Goal: Transaction & Acquisition: Purchase product/service

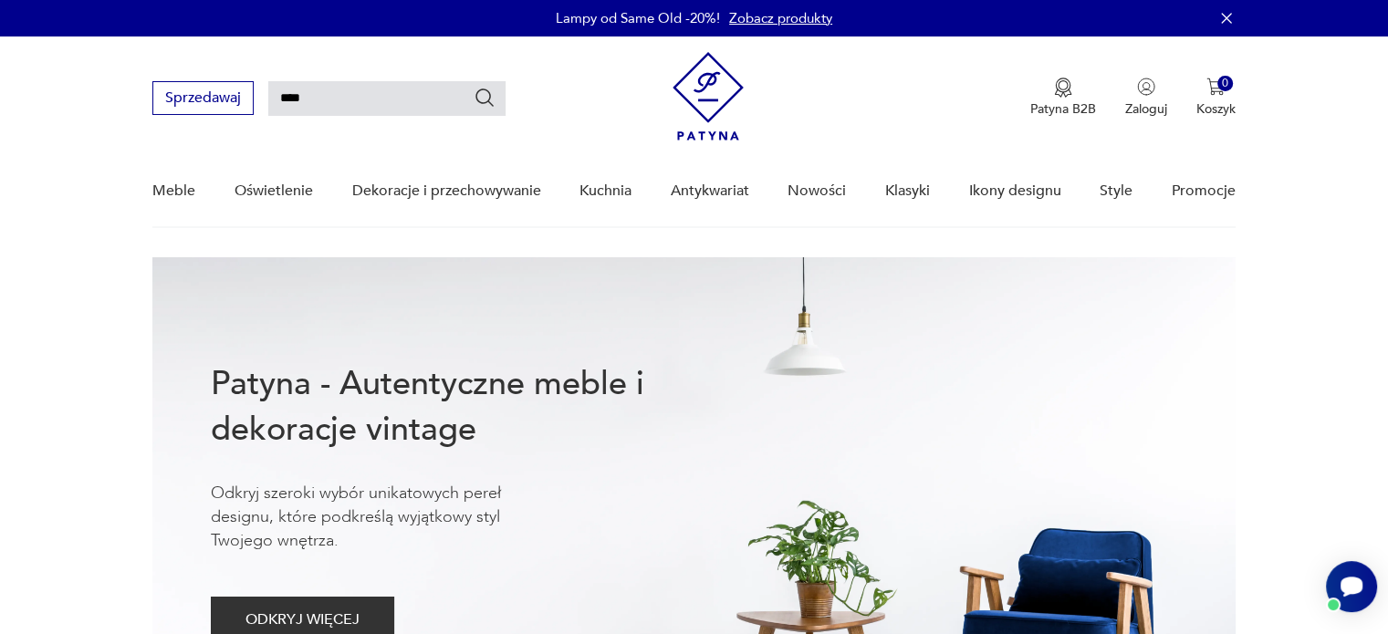
type input "****"
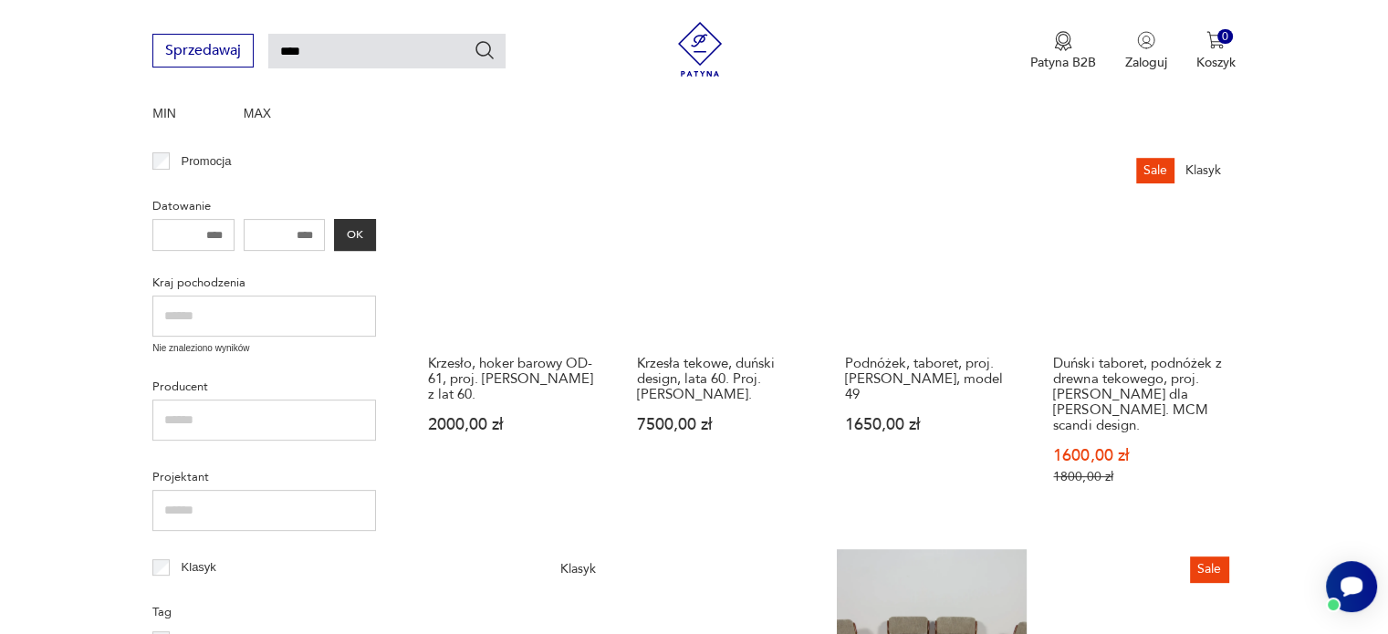
scroll to position [886, 0]
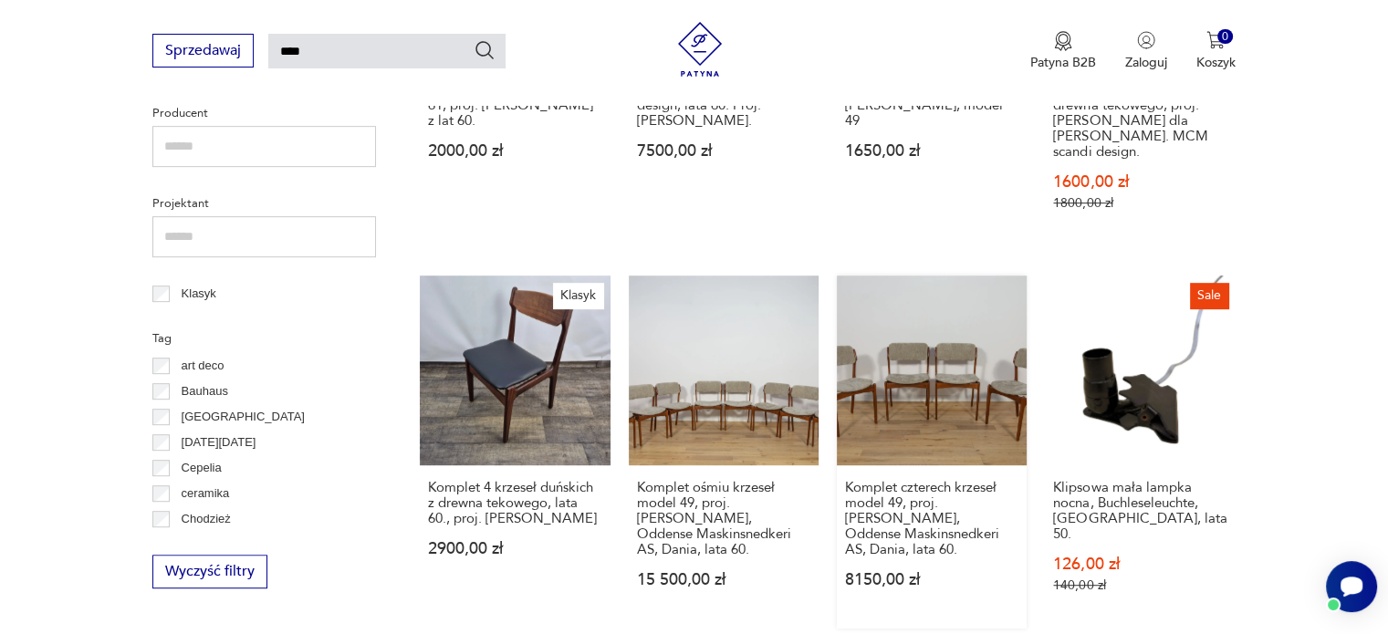
click at [933, 336] on link "Komplet czterech krzeseł model 49, proj. [PERSON_NAME], Oddense Maskinsnedkeri …" at bounding box center [932, 452] width 190 height 353
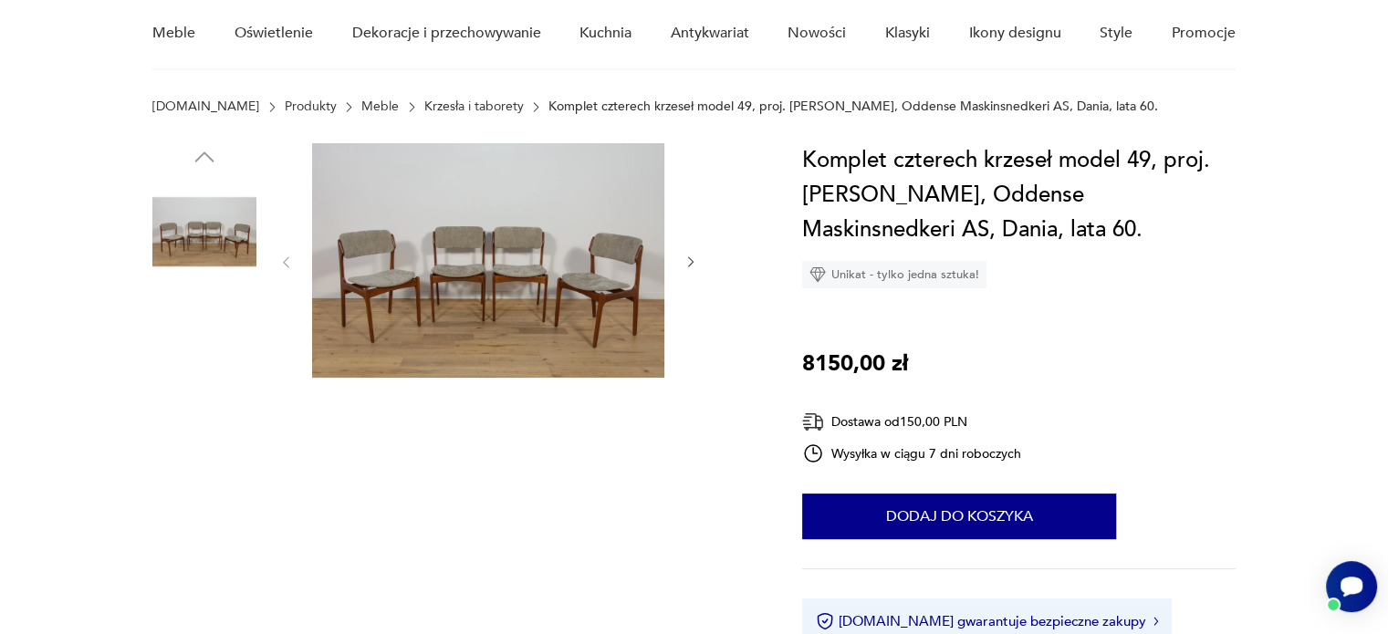
scroll to position [274, 0]
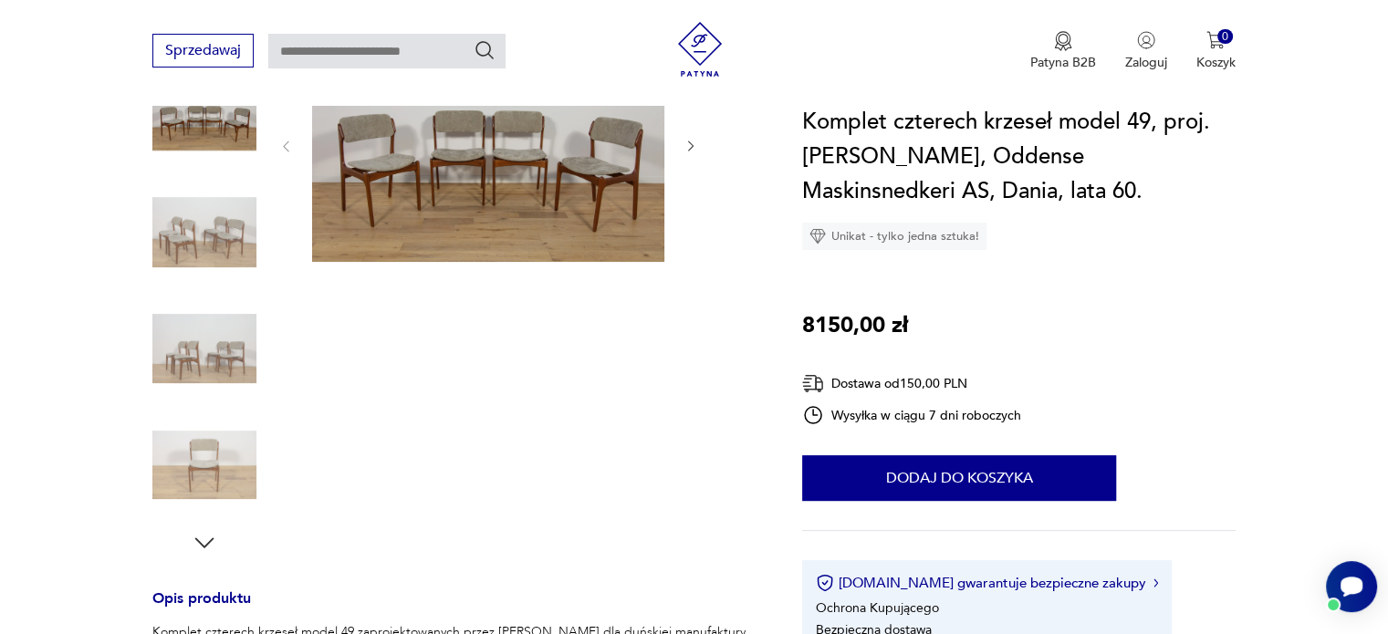
click at [204, 448] on img at bounding box center [204, 465] width 104 height 104
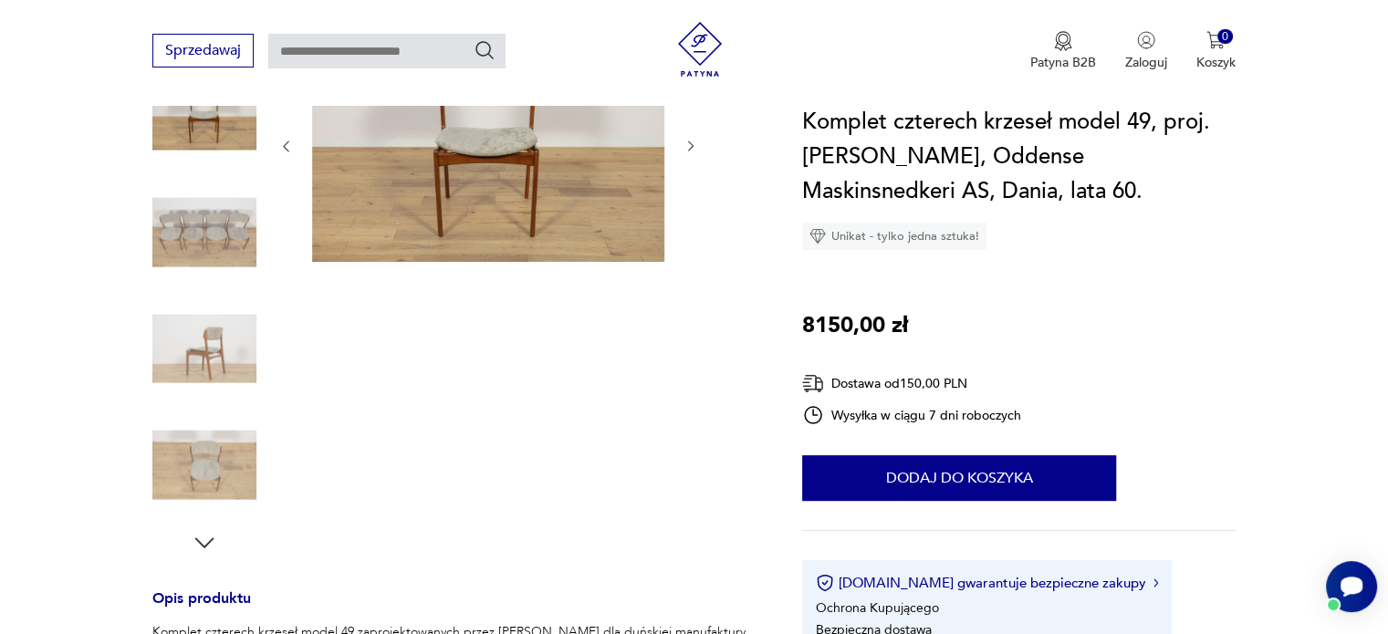
click at [208, 445] on img at bounding box center [204, 465] width 104 height 104
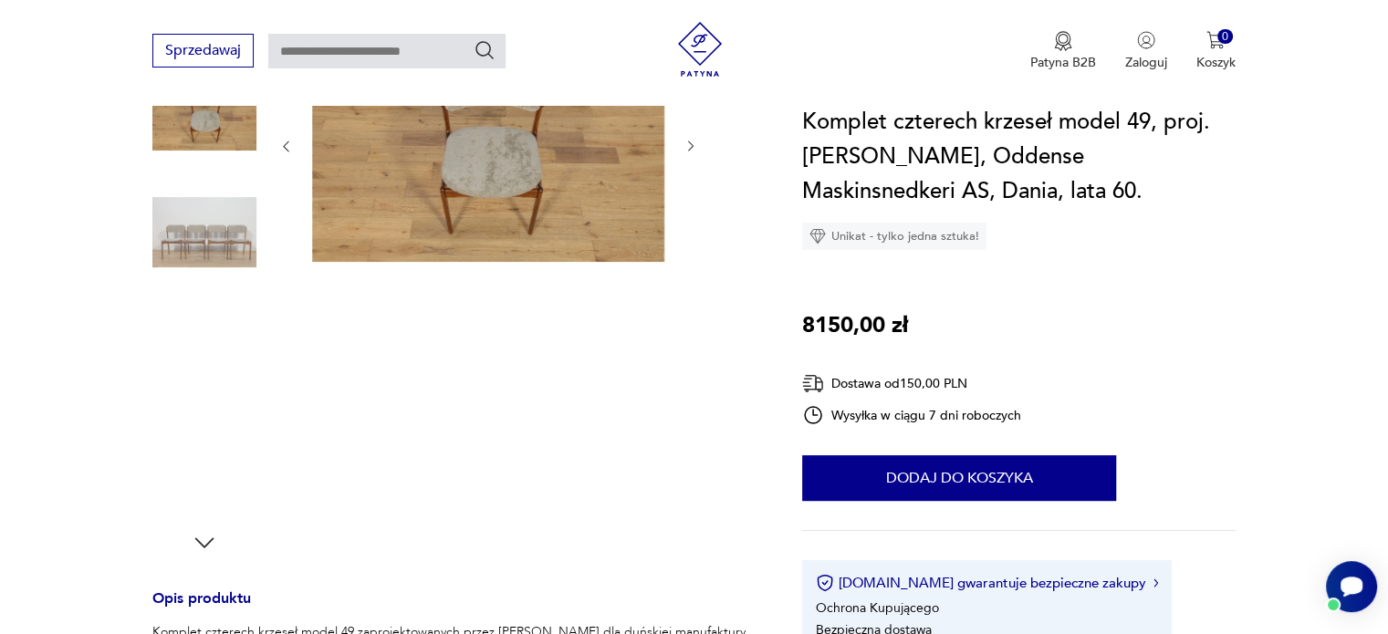
click at [224, 350] on img at bounding box center [204, 349] width 104 height 104
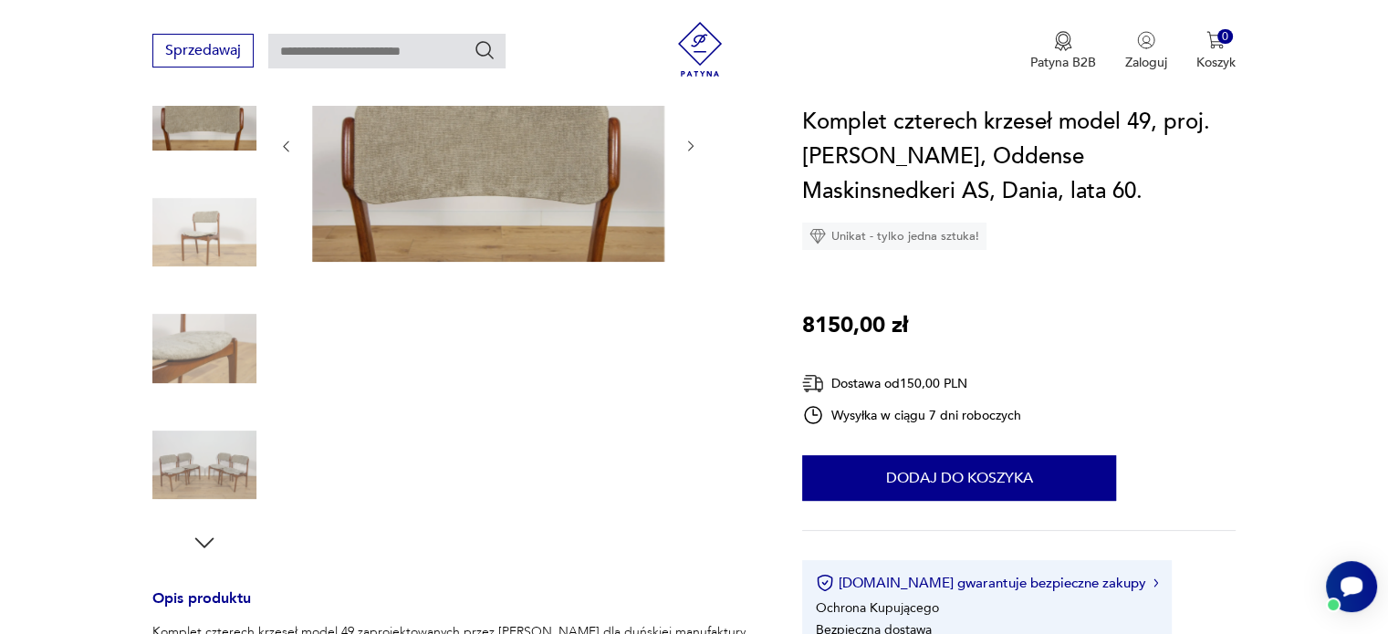
click at [220, 455] on img at bounding box center [204, 465] width 104 height 104
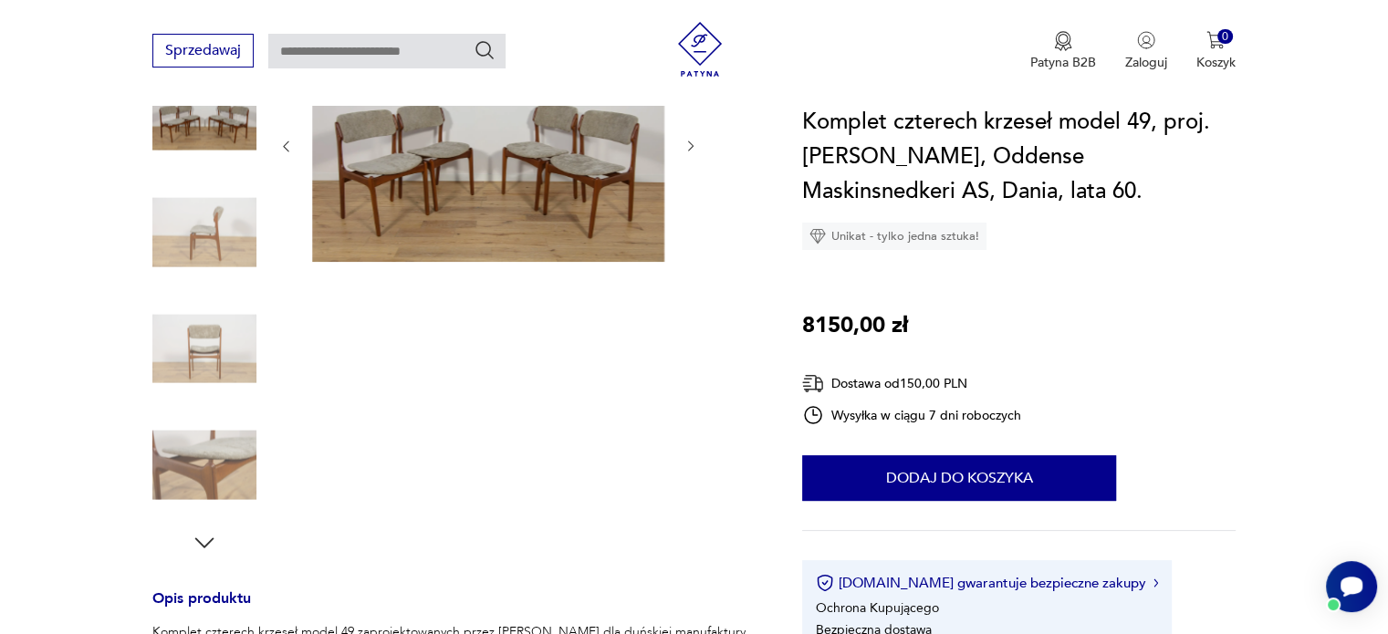
click at [216, 340] on img at bounding box center [204, 349] width 104 height 104
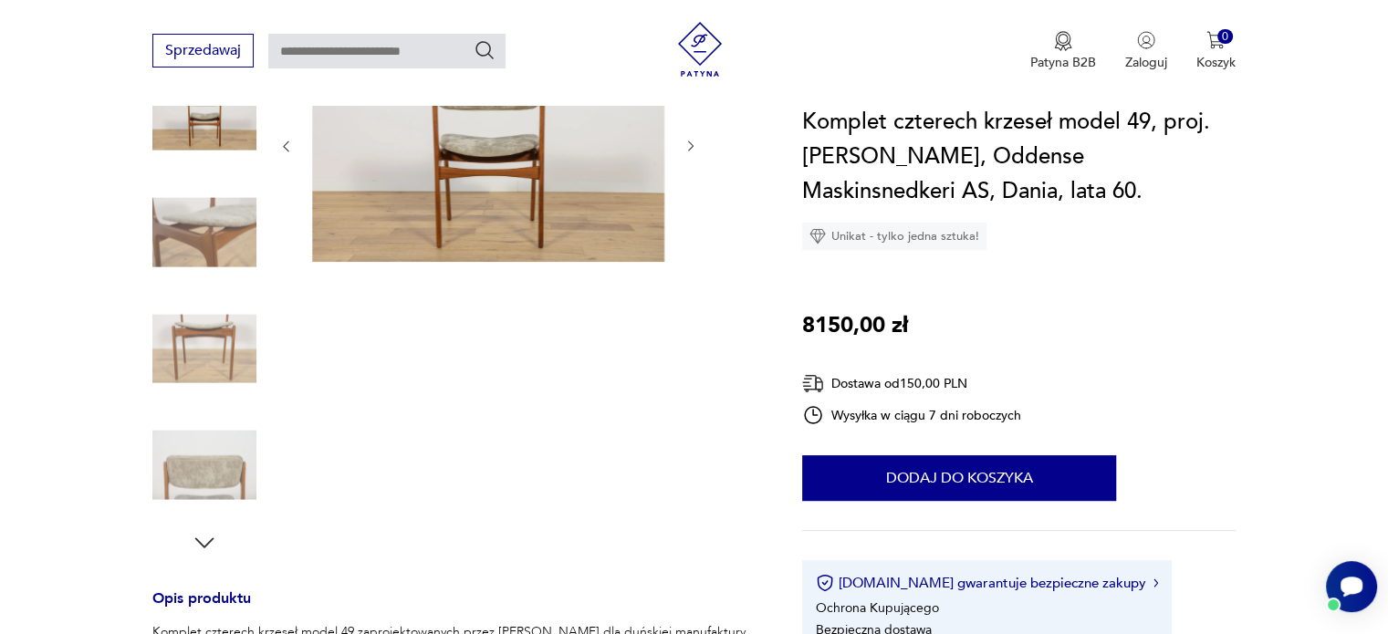
click at [203, 488] on img at bounding box center [204, 465] width 104 height 104
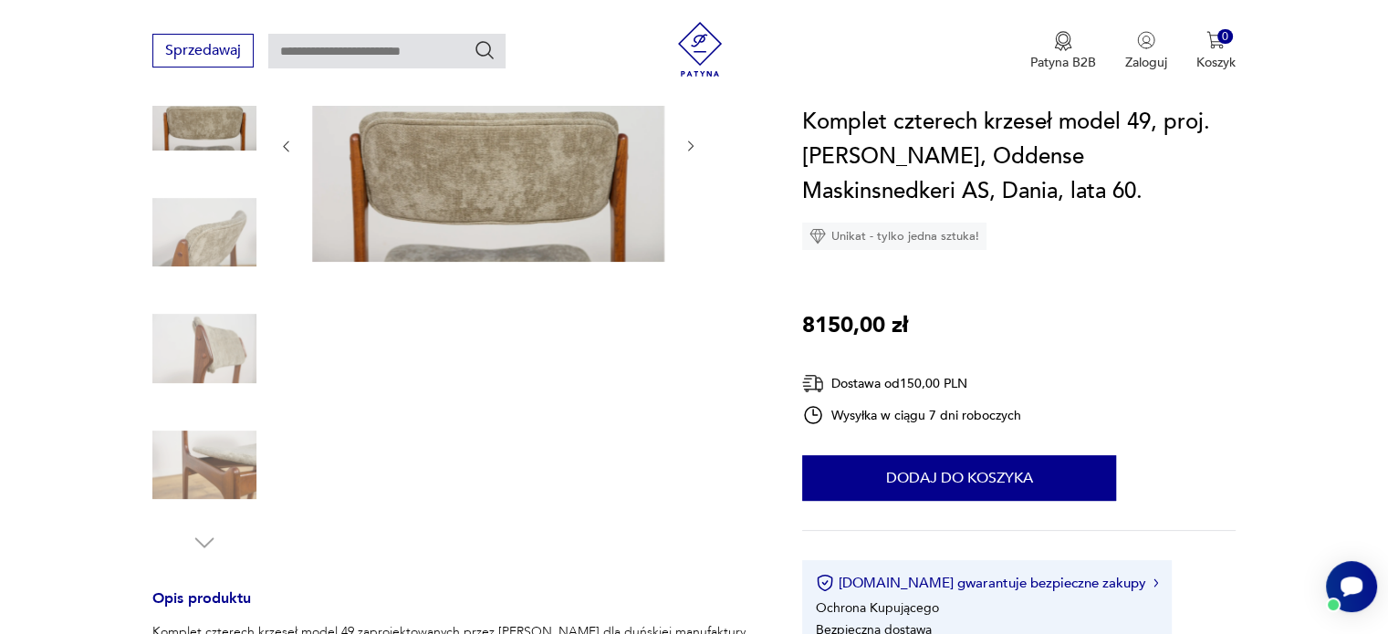
click at [453, 188] on img at bounding box center [488, 144] width 352 height 235
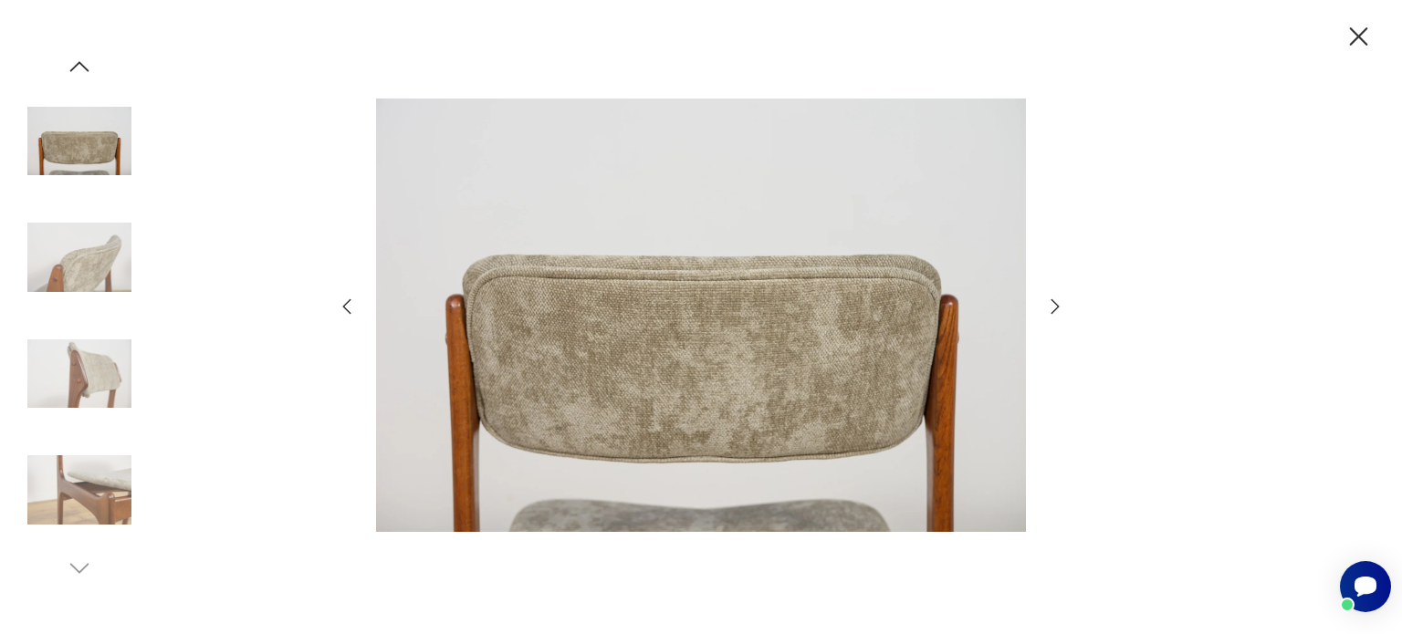
click at [1052, 299] on icon "button" at bounding box center [1056, 305] width 8 height 15
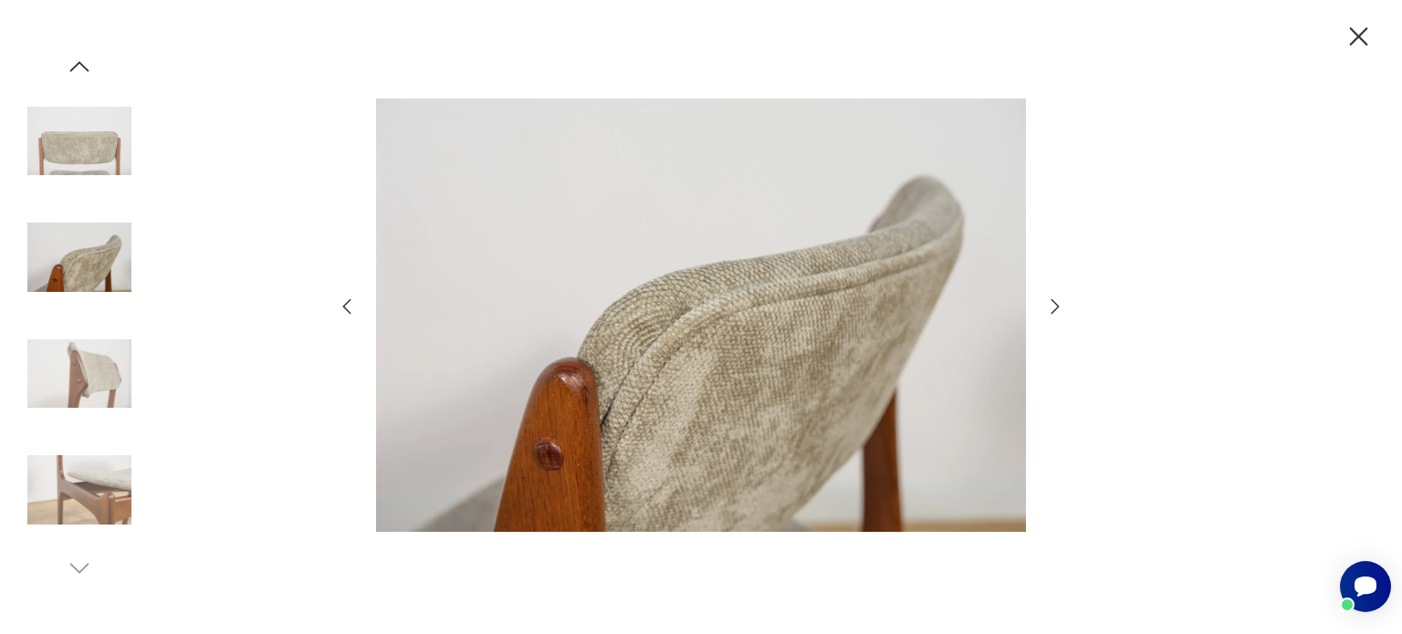
click at [1052, 299] on icon "button" at bounding box center [1056, 305] width 8 height 15
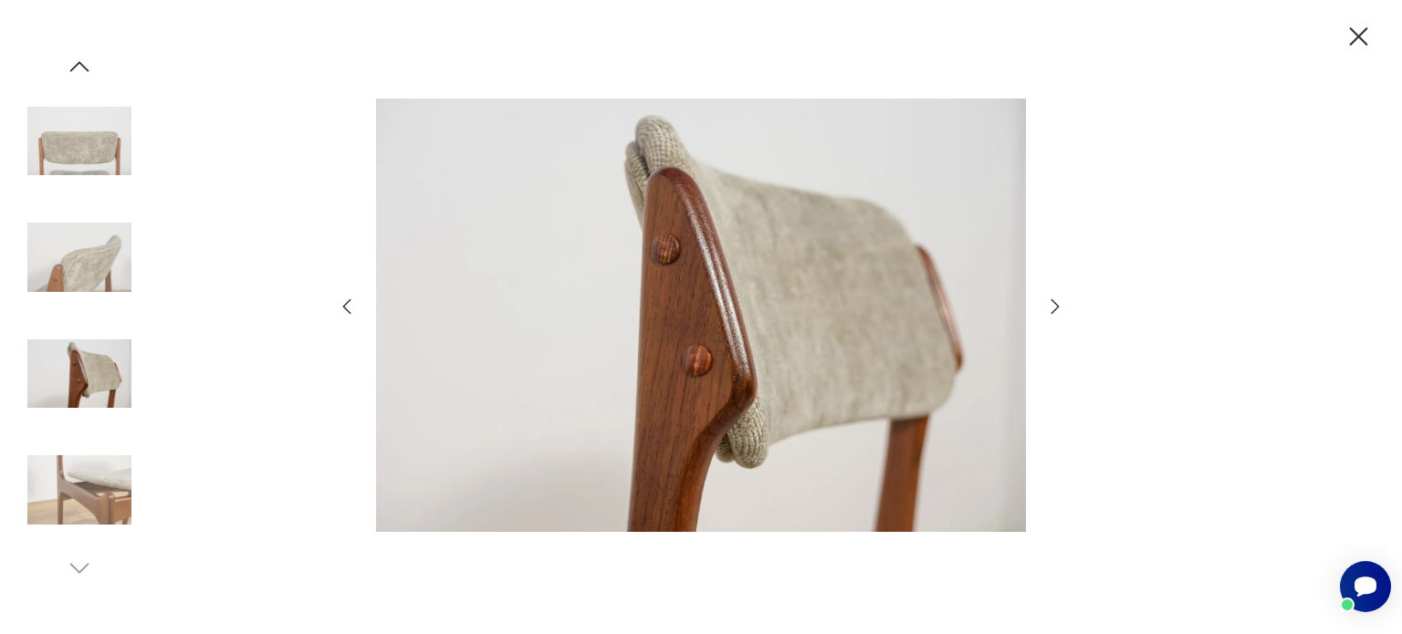
click at [1052, 298] on icon "button" at bounding box center [1055, 307] width 22 height 22
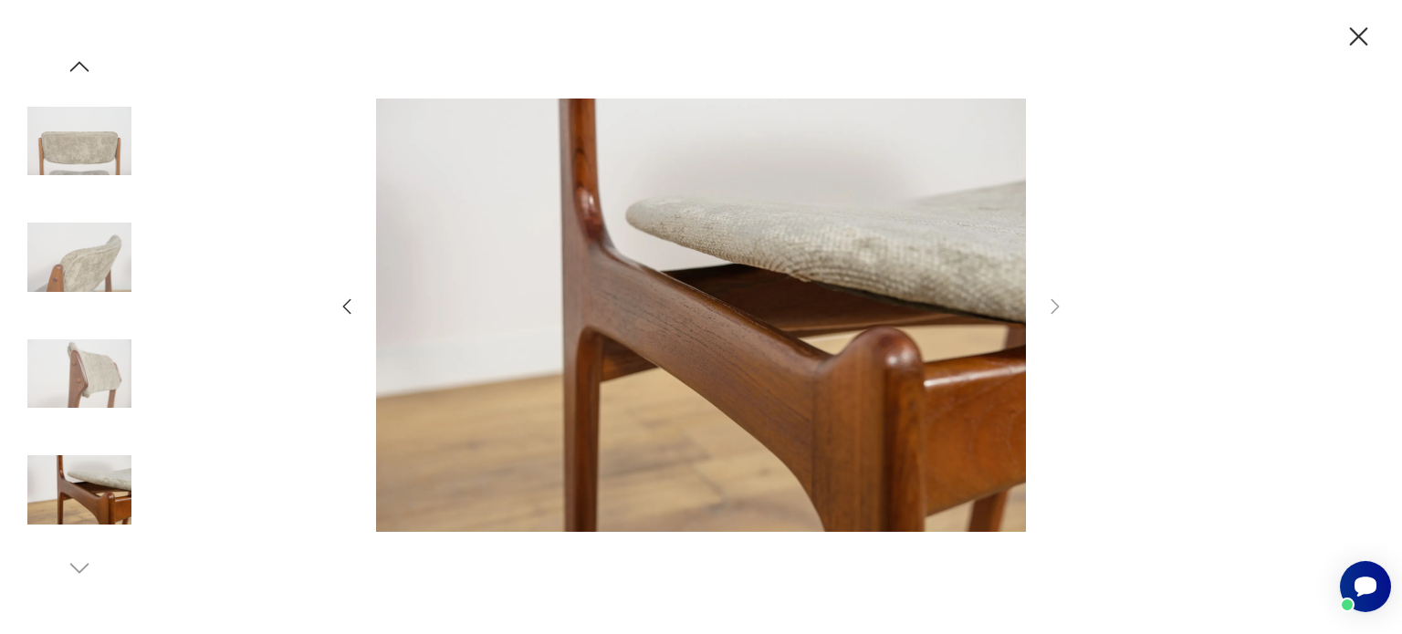
click at [1366, 33] on icon "button" at bounding box center [1359, 37] width 32 height 32
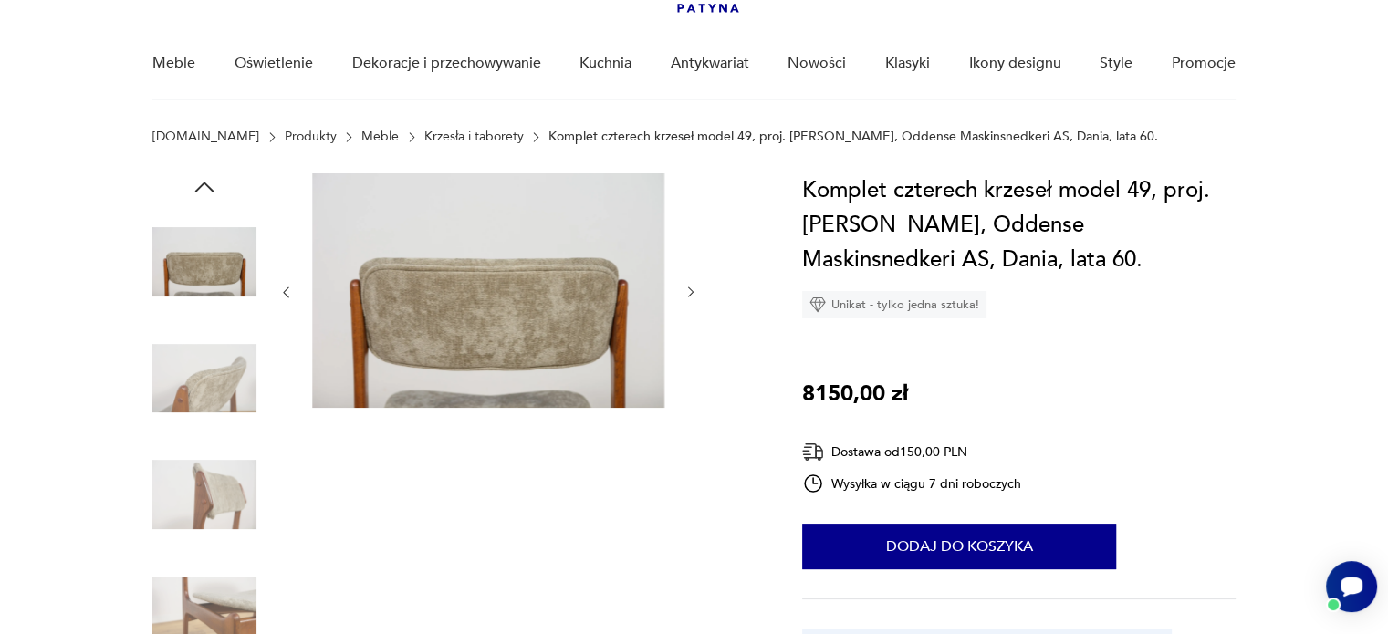
scroll to position [0, 0]
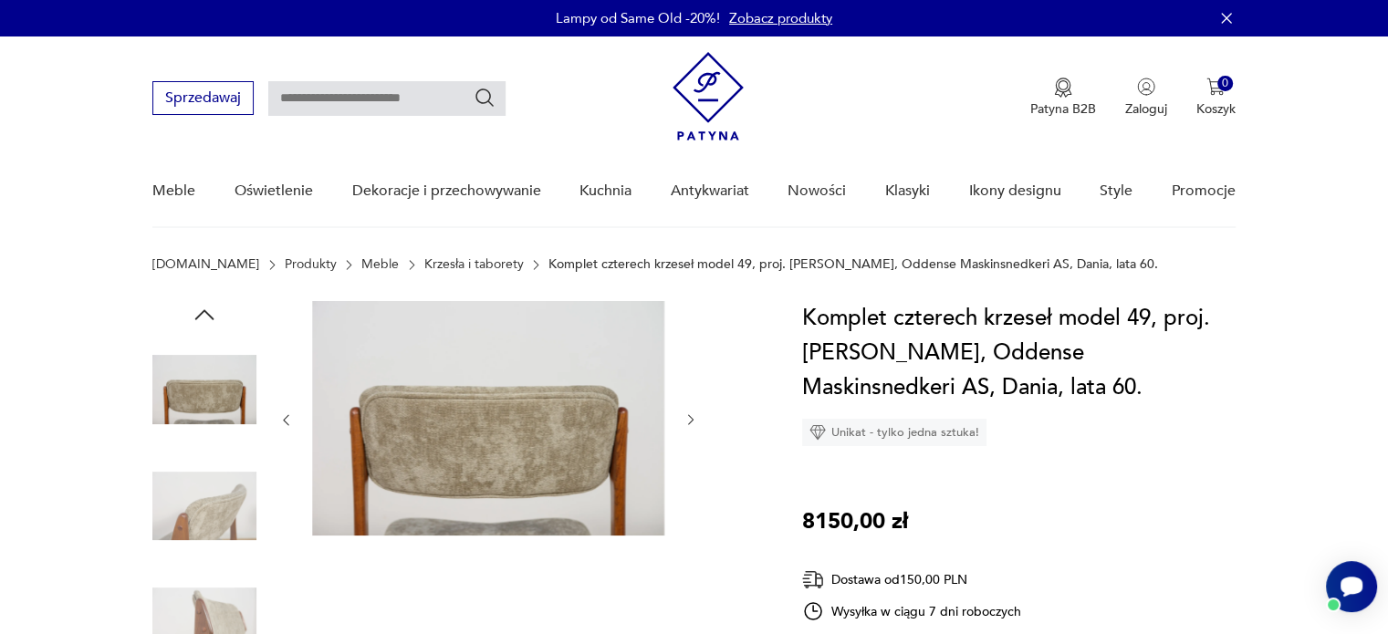
type input "****"
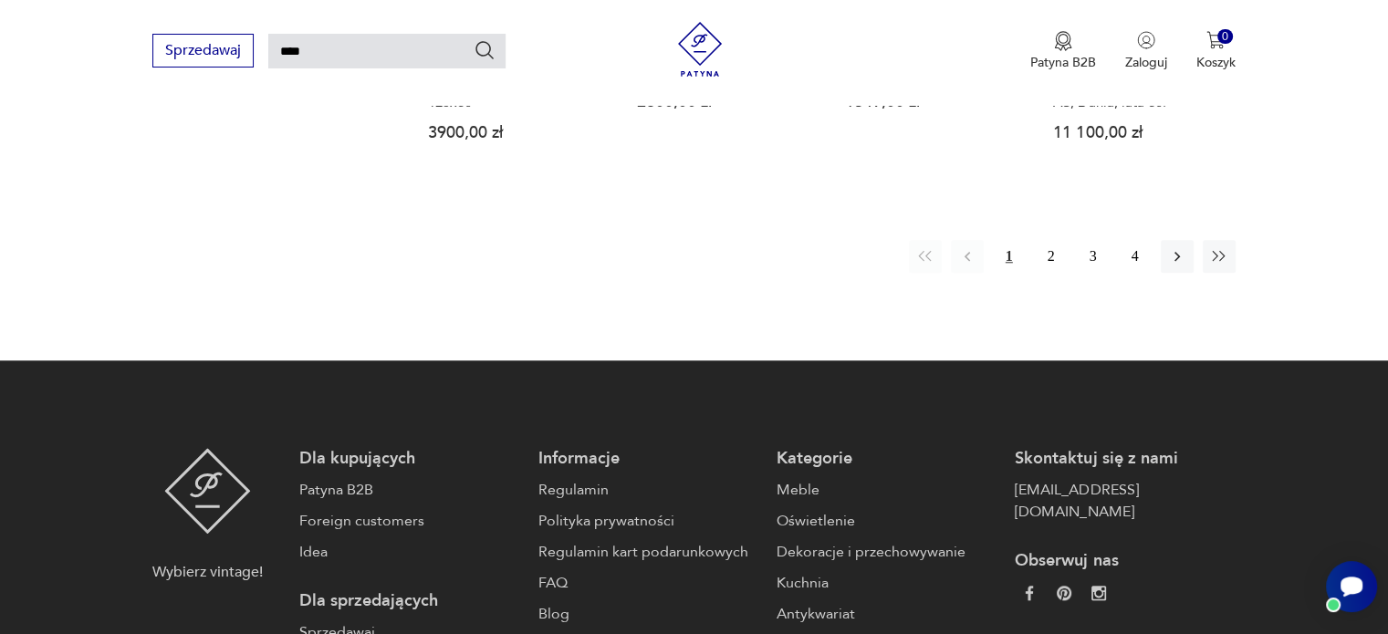
scroll to position [1617, 0]
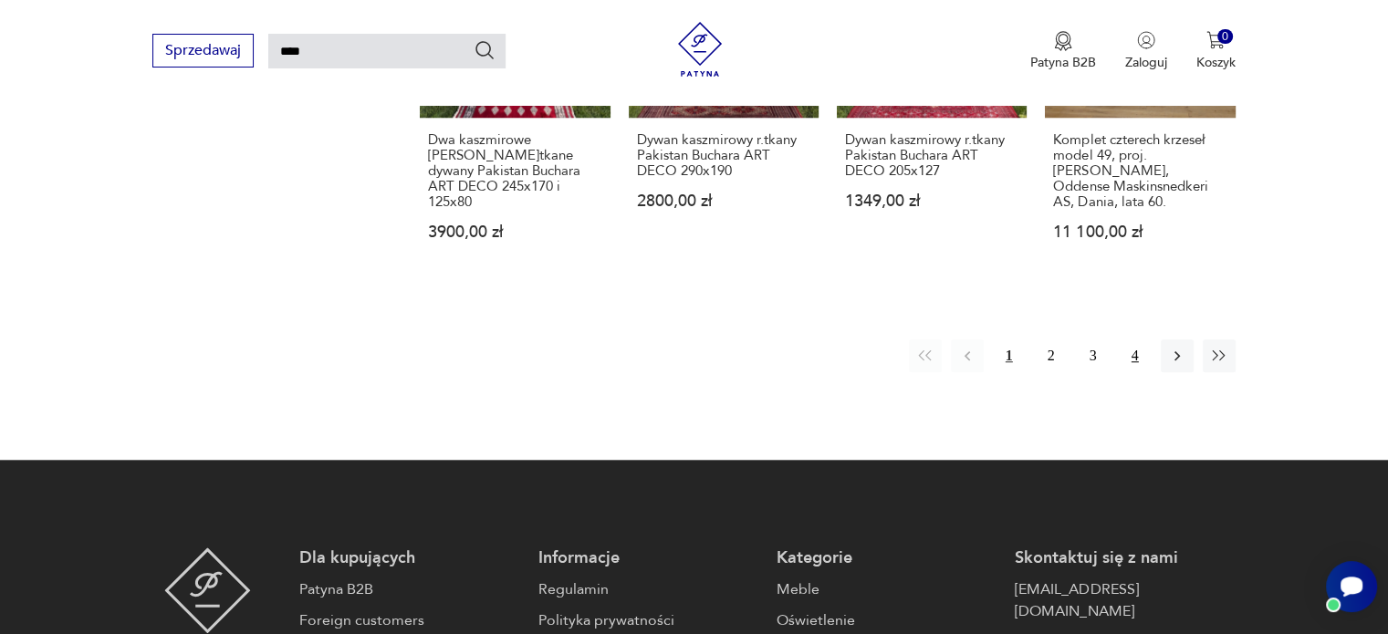
click at [1135, 340] on button "4" at bounding box center [1135, 356] width 33 height 33
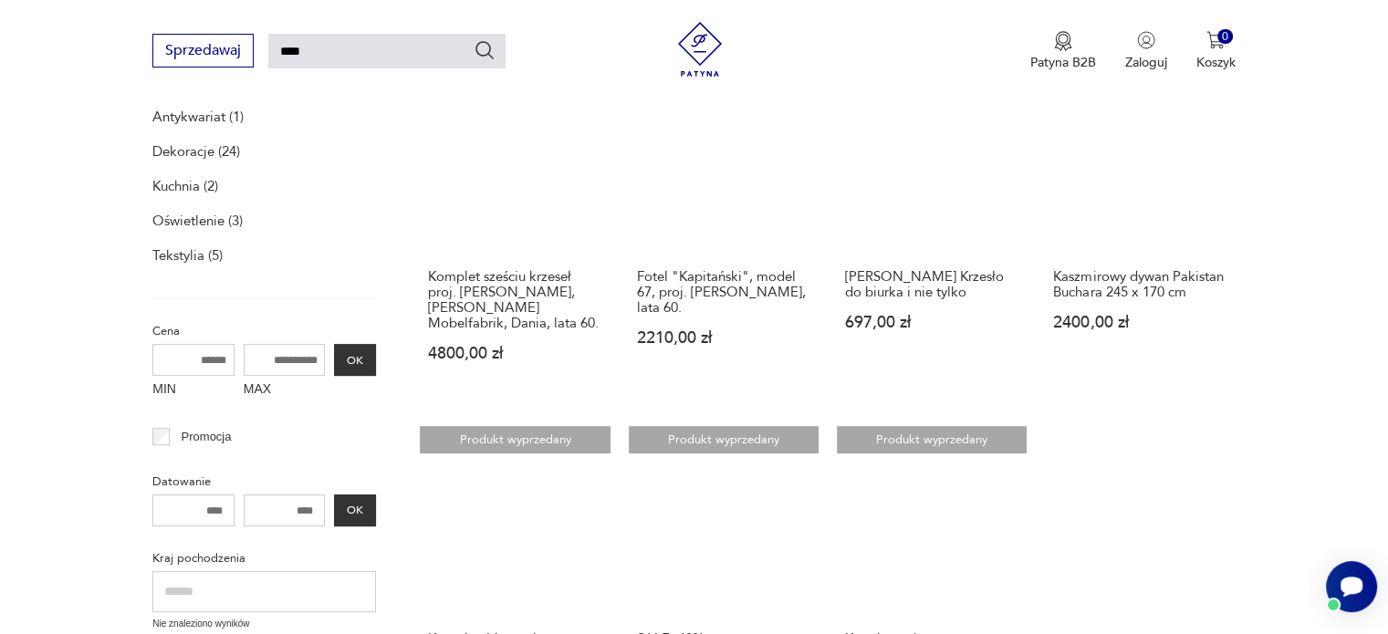
scroll to position [430, 0]
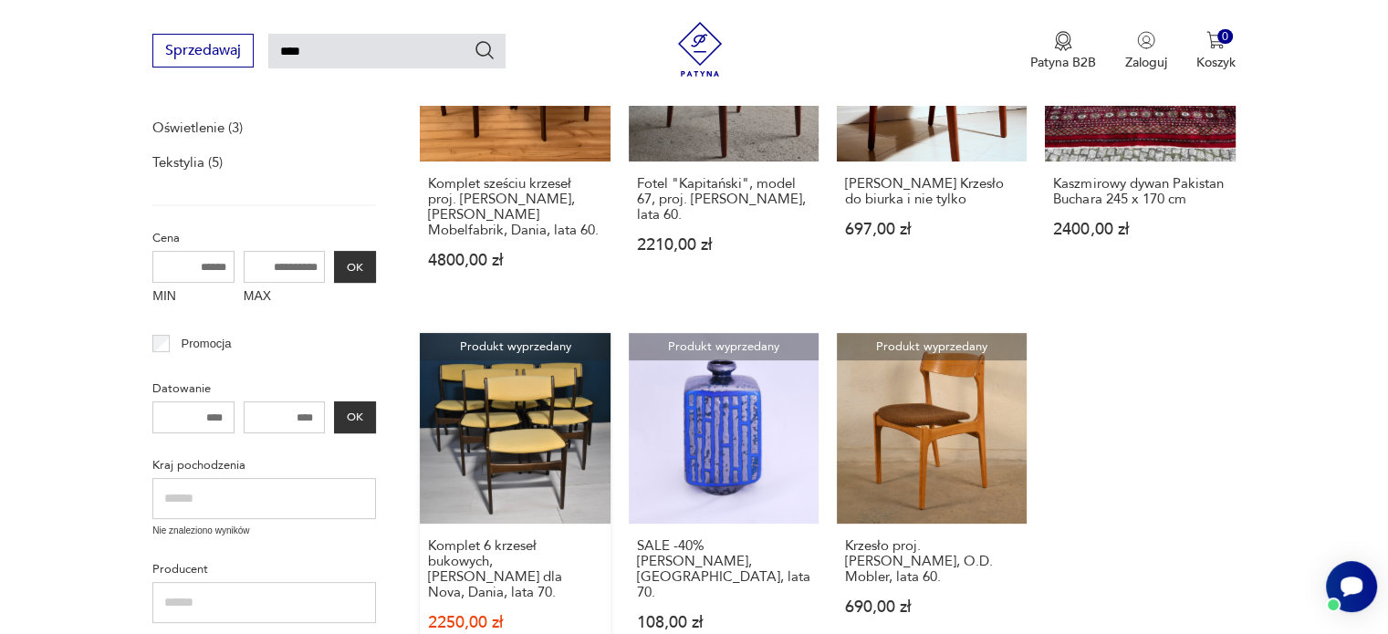
click at [532, 438] on link "Produkt wyprzedany Komplet 6 krzeseł bukowych, [PERSON_NAME] dla Nova, Dania, l…" at bounding box center [515, 509] width 190 height 353
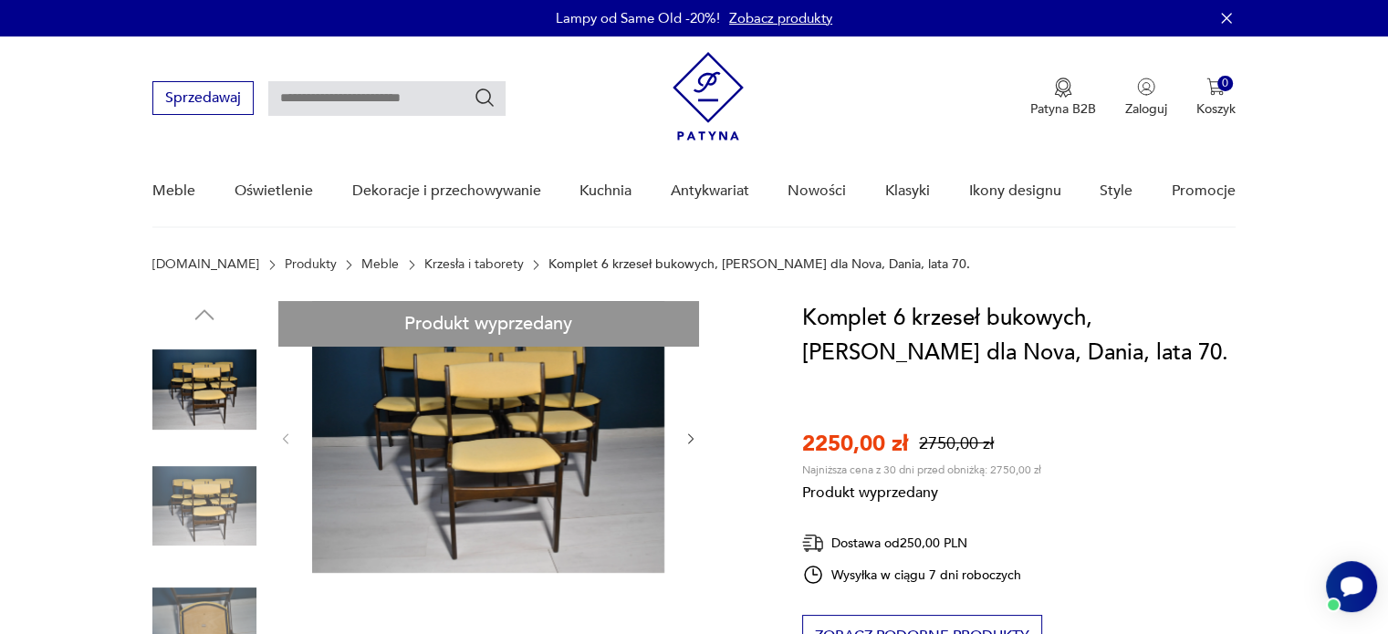
type input "****"
